Goal: Task Accomplishment & Management: Manage account settings

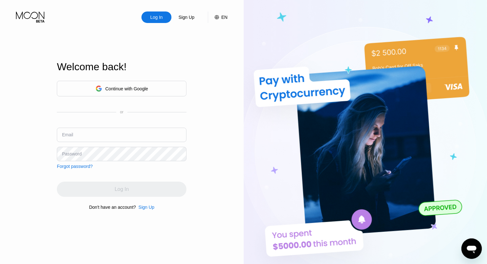
drag, startPoint x: 216, startPoint y: 105, endPoint x: 137, endPoint y: 90, distance: 79.9
click at [215, 105] on div "Log In Sign Up EN Language Select an item Save Welcome back! Continue with Goog…" at bounding box center [122, 145] width 244 height 291
click at [133, 88] on div "Continue with Google" at bounding box center [126, 88] width 43 height 5
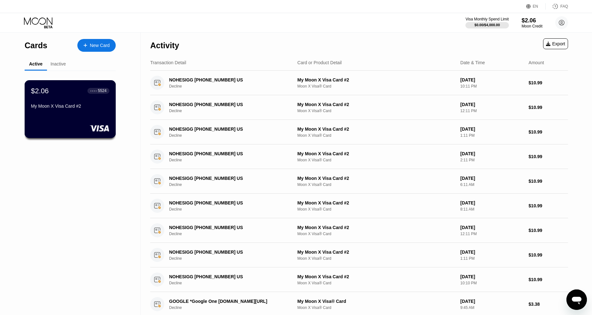
click at [74, 93] on div "$2.06 ● ● ● ● 5524" at bounding box center [70, 91] width 78 height 8
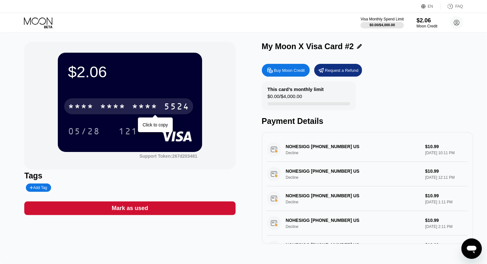
click at [119, 110] on div "* * * *" at bounding box center [113, 107] width 26 height 10
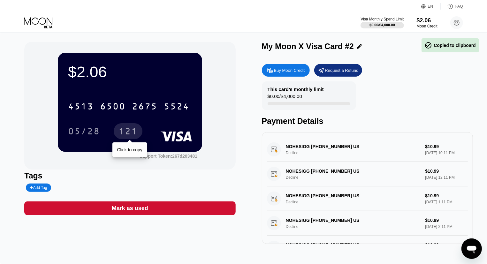
click at [88, 137] on div "05/28" at bounding box center [84, 132] width 32 height 10
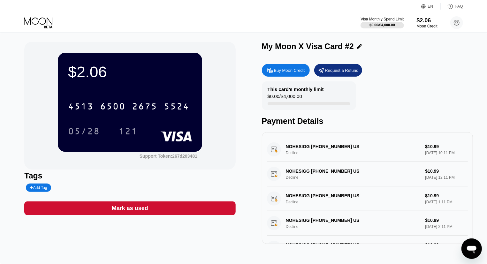
click at [127, 129] on div "121" at bounding box center [128, 132] width 19 height 10
click at [258, 67] on div "$2.06 4513 6500 2675 5524 05/28 121 Support Token: 267d203481 Tags Add Tag Mark…" at bounding box center [243, 143] width 439 height 202
